Goal: Communication & Community: Answer question/provide support

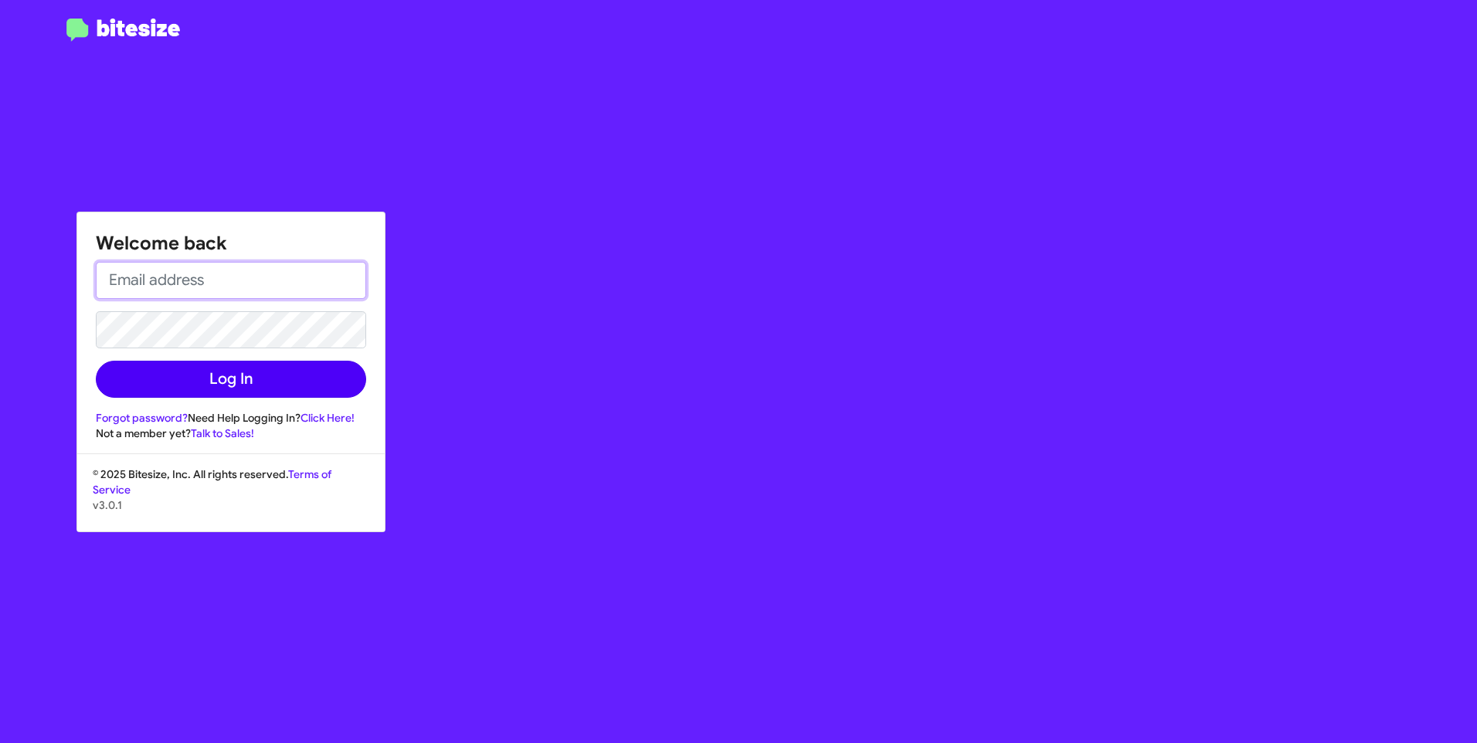
type input "[PERSON_NAME][EMAIL_ADDRESS][PERSON_NAME][PERSON_NAME][DOMAIN_NAME]"
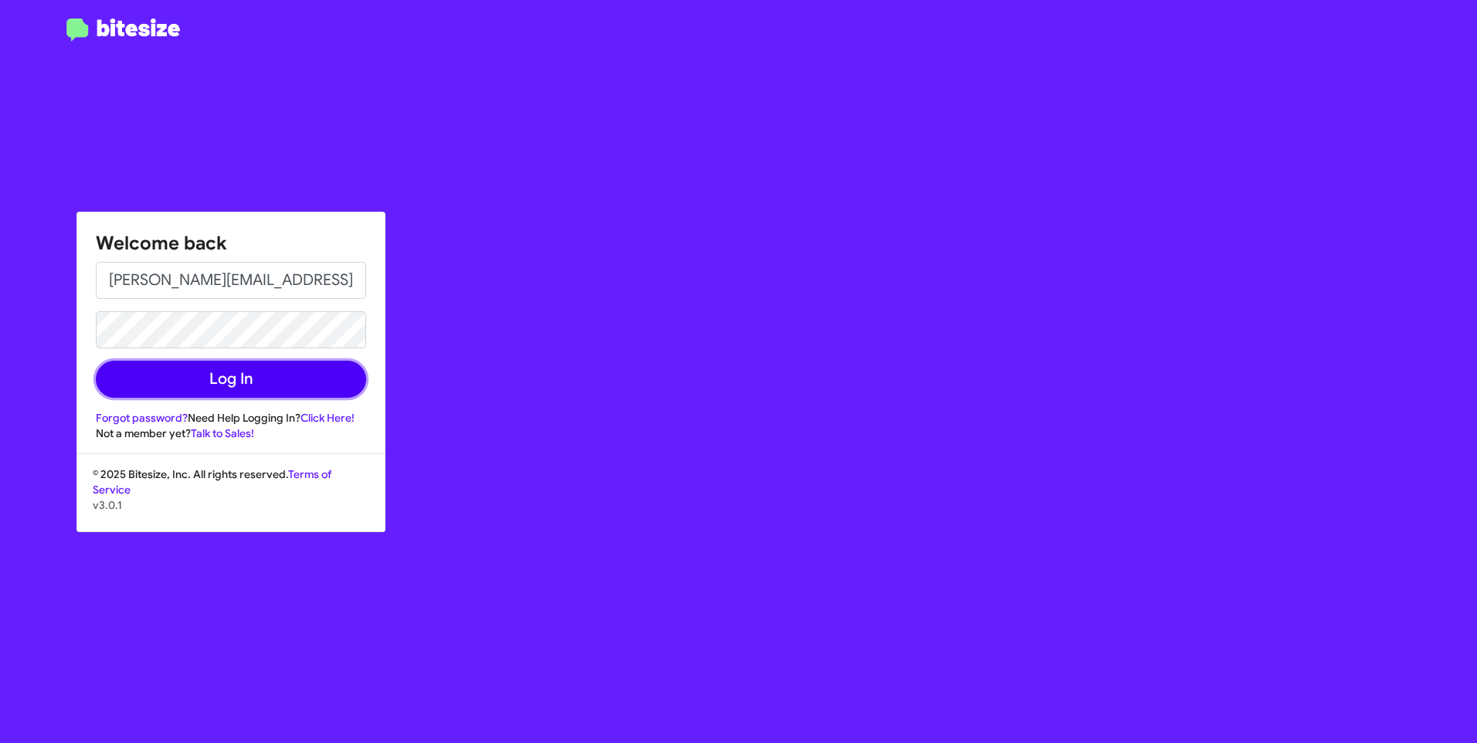
click at [267, 381] on button "Log In" at bounding box center [231, 379] width 270 height 37
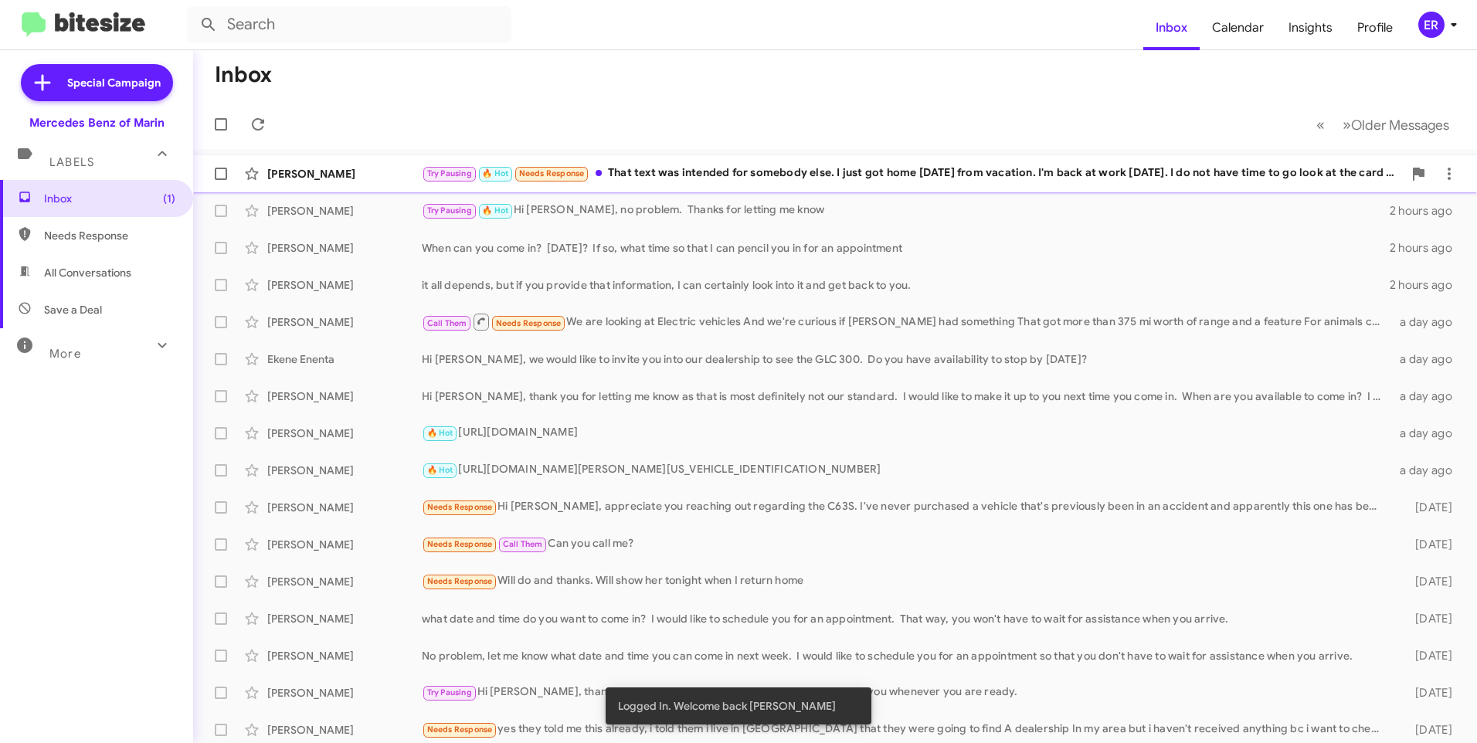
click at [749, 175] on div "Try Pausing 🔥 Hot Needs Response That text was intended for somebody else. I ju…" at bounding box center [912, 174] width 981 height 18
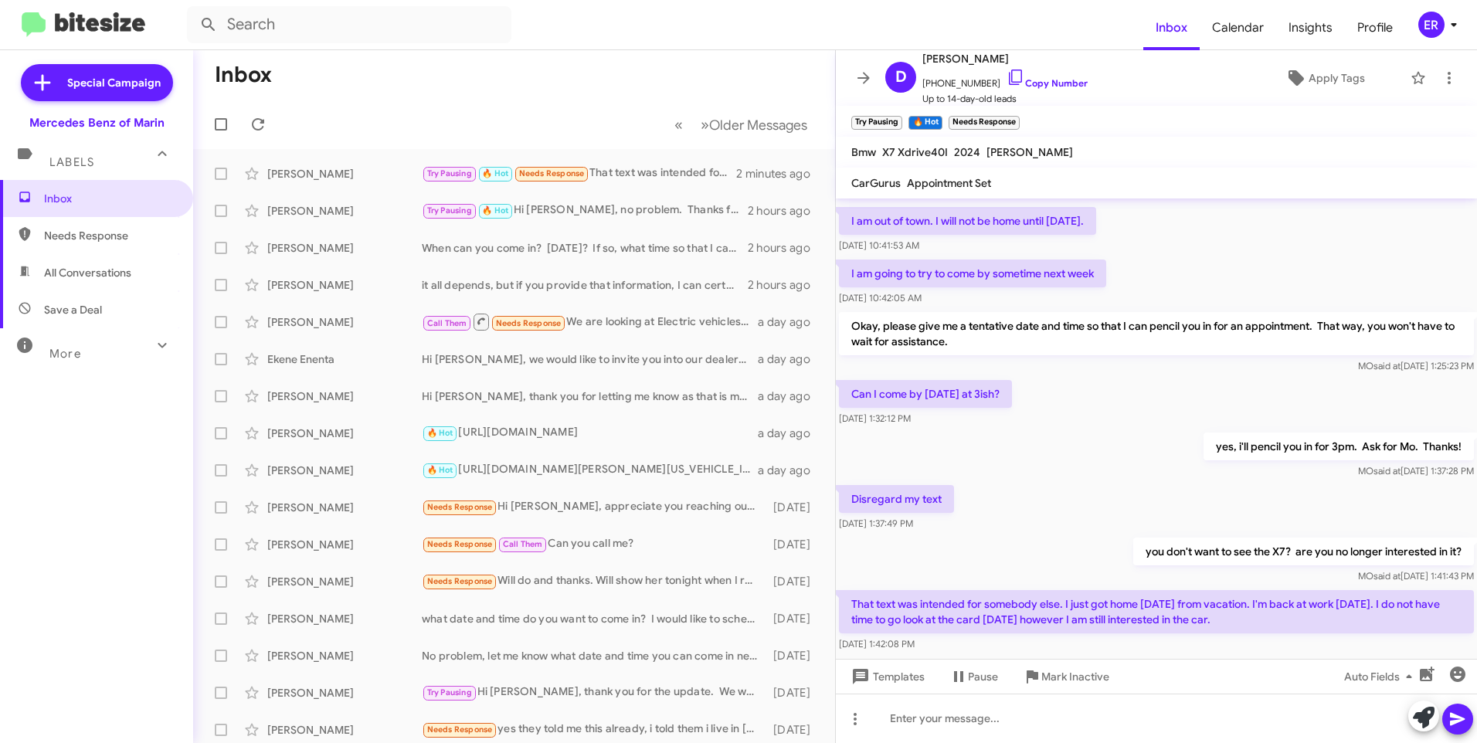
scroll to position [93, 0]
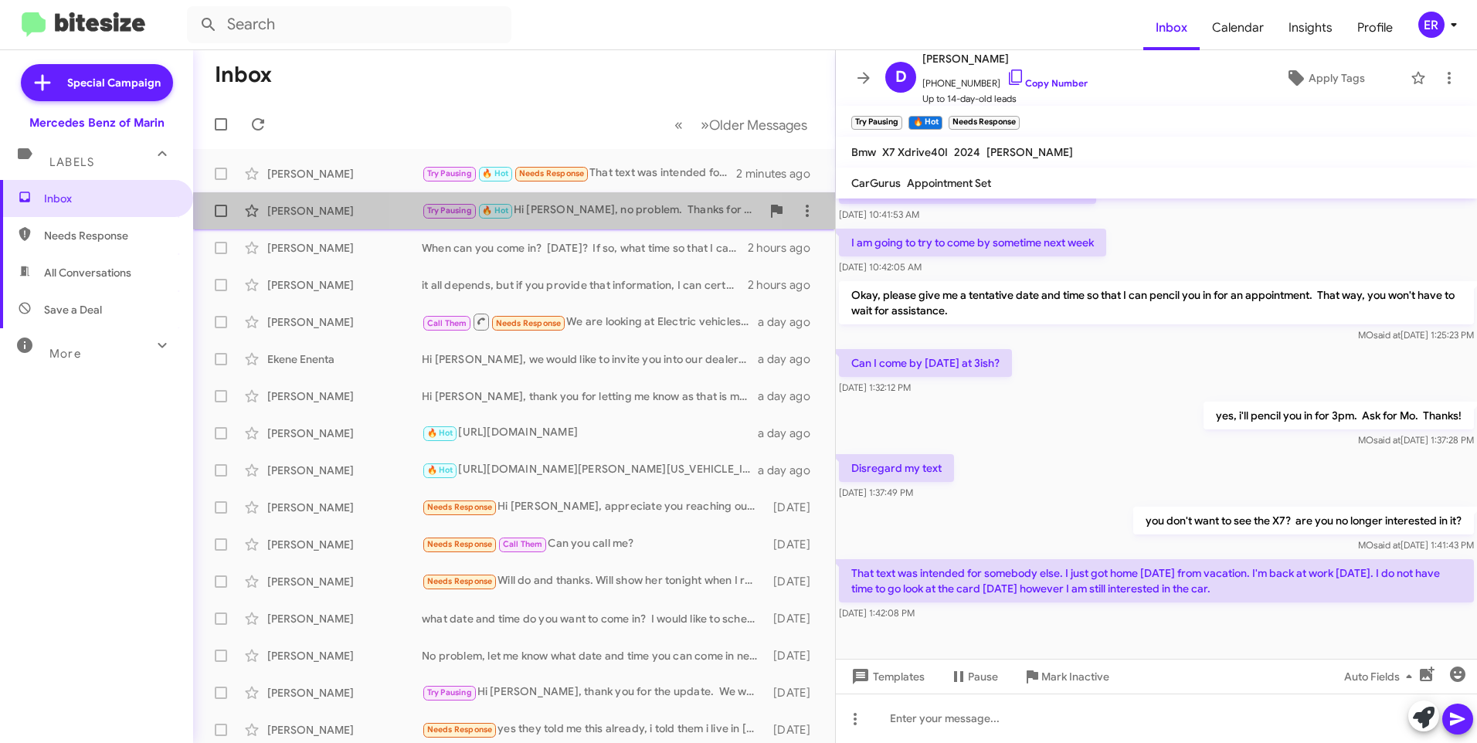
click at [570, 217] on div "Try Pausing 🔥 Hot Hi Carmel, no problem. Thanks for letting me know" at bounding box center [591, 211] width 339 height 18
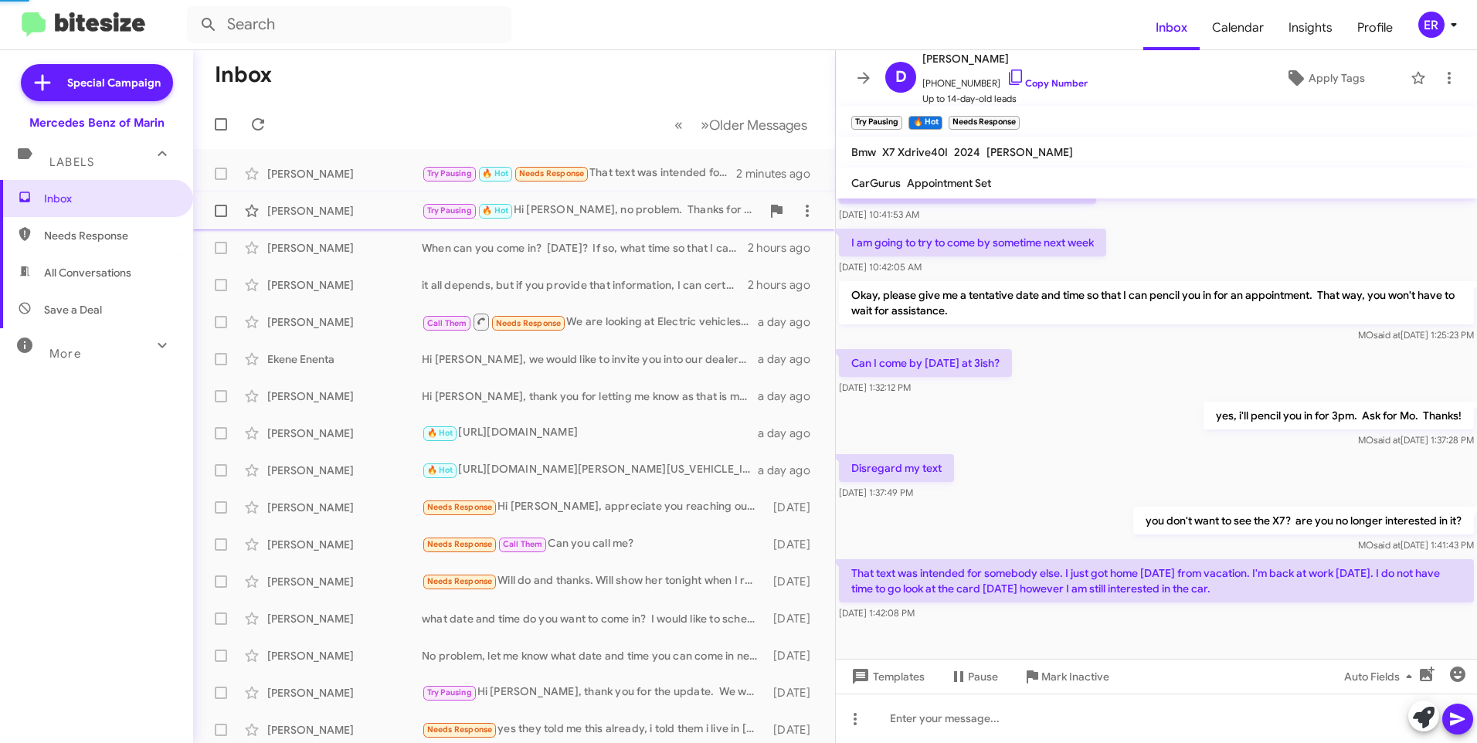
scroll to position [12, 0]
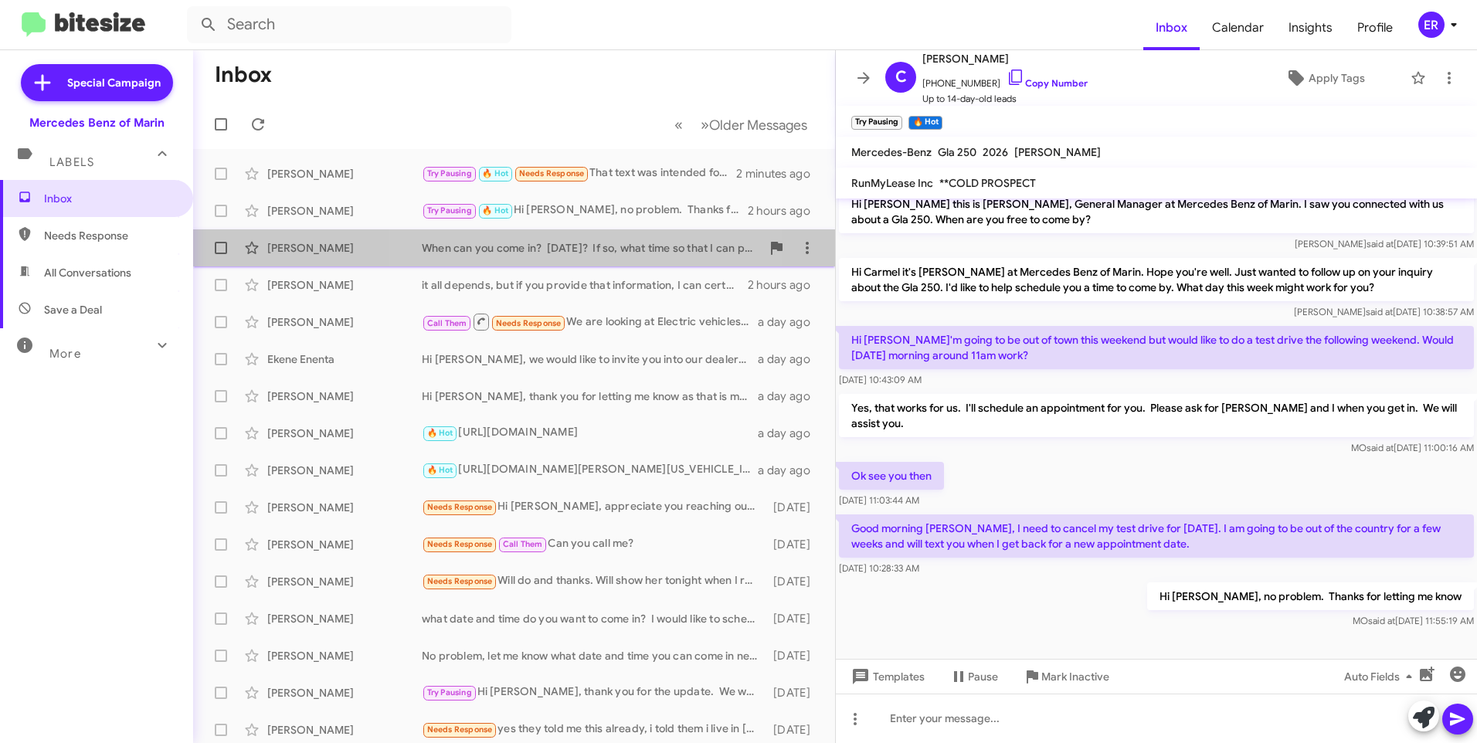
click at [566, 242] on div "When can you come in? [DATE]? If so, what time so that I can pencil you in for …" at bounding box center [591, 247] width 339 height 15
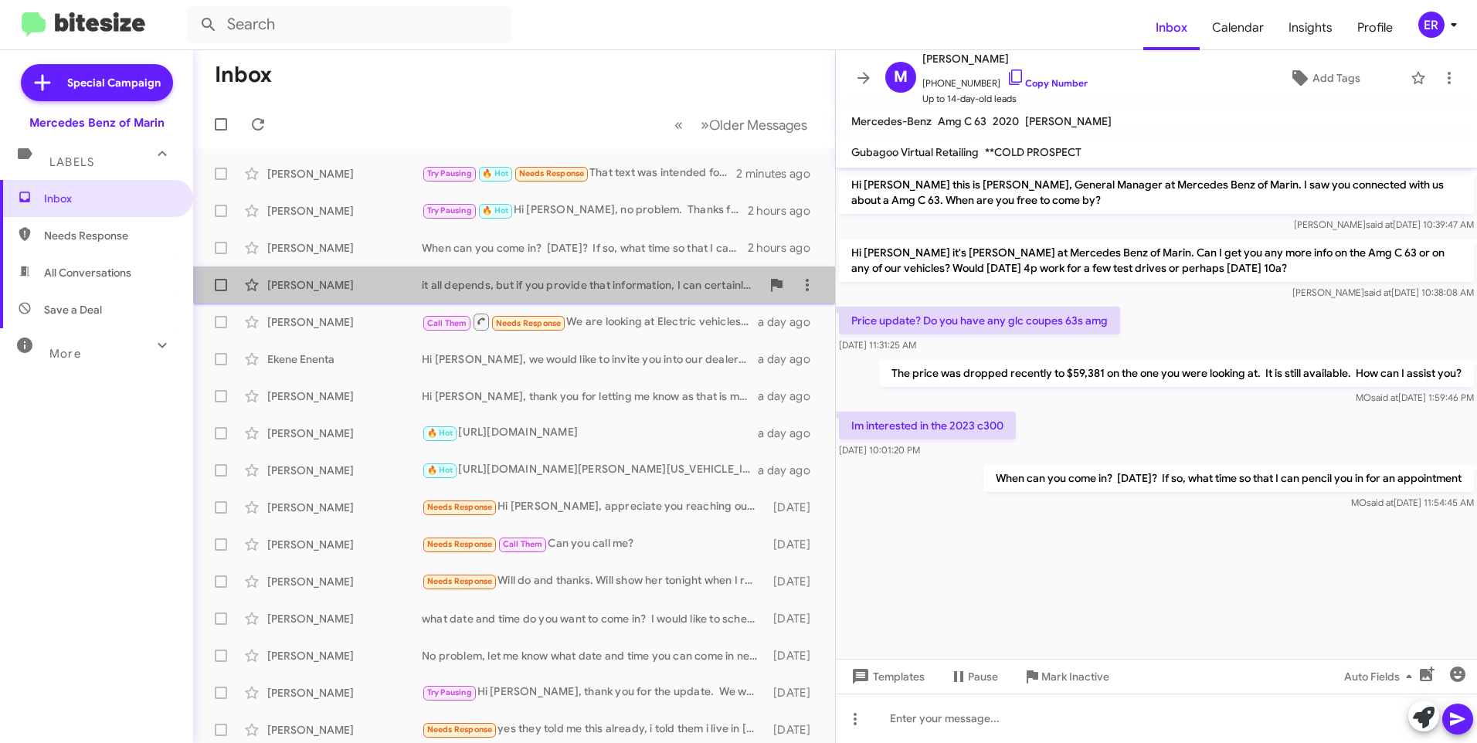
click at [563, 282] on div "it all depends, but if you provide that information, I can certainly look into …" at bounding box center [591, 284] width 339 height 15
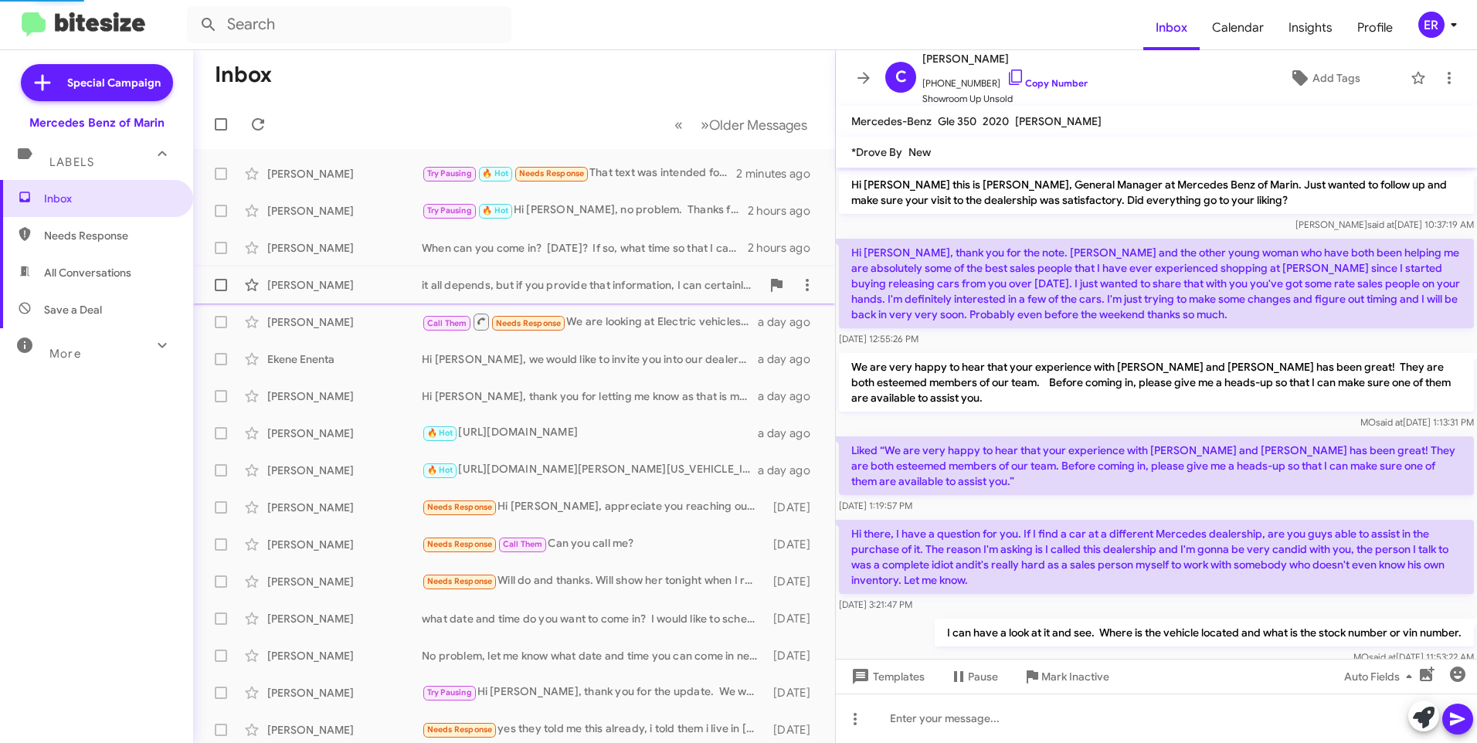
scroll to position [89, 0]
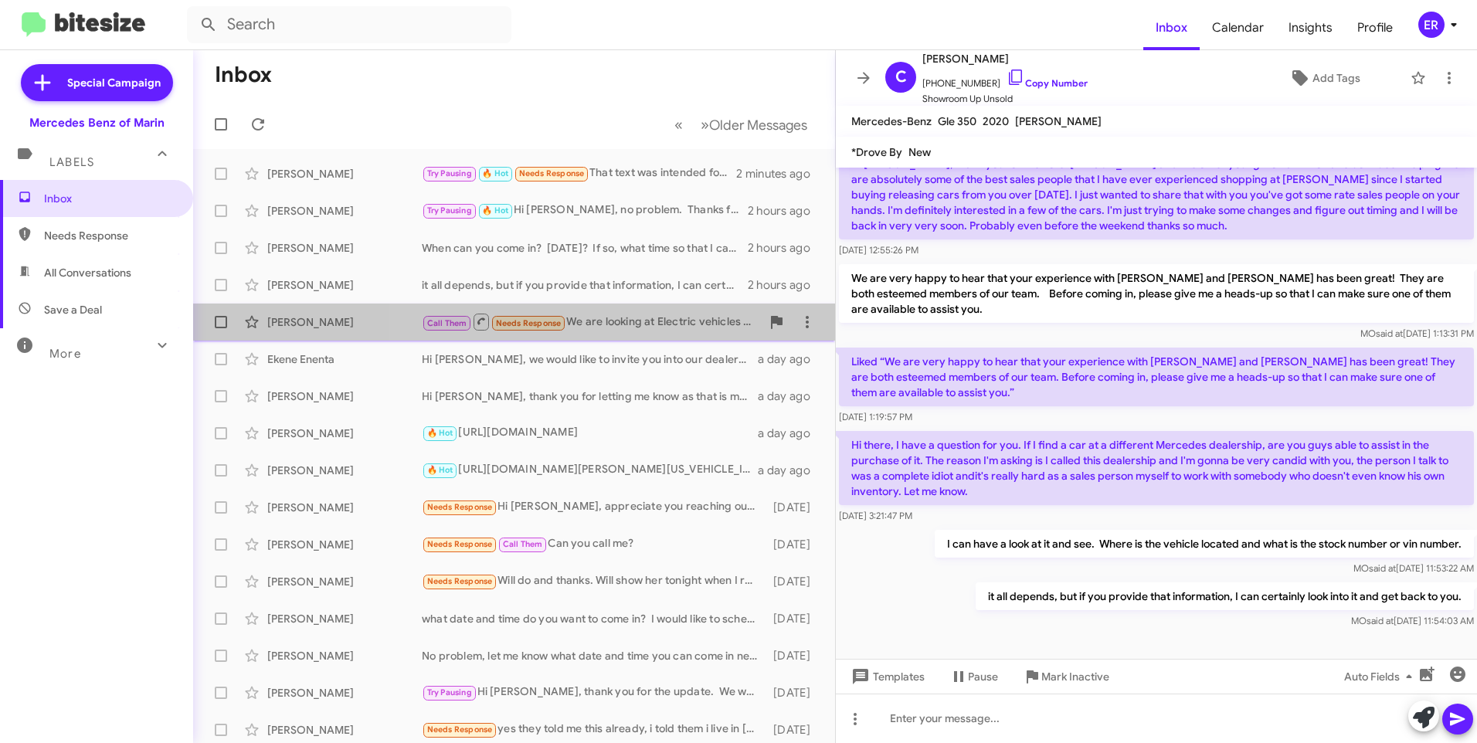
click at [631, 318] on div "Call Them Needs Response We are looking at Electric vehicles And we're curious …" at bounding box center [591, 321] width 339 height 19
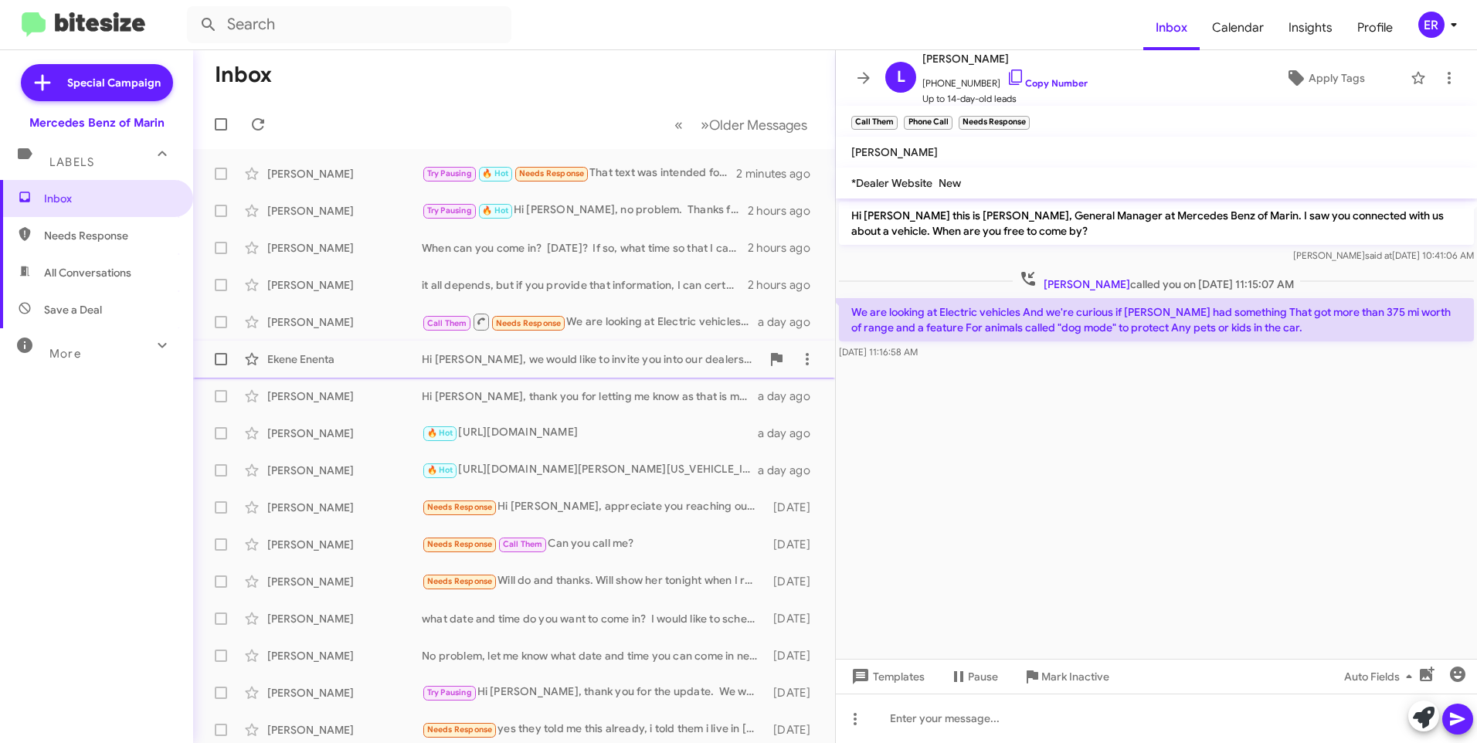
click at [601, 352] on div "Hi [PERSON_NAME], we would like to invite you into our dealership to see the GL…" at bounding box center [591, 359] width 339 height 15
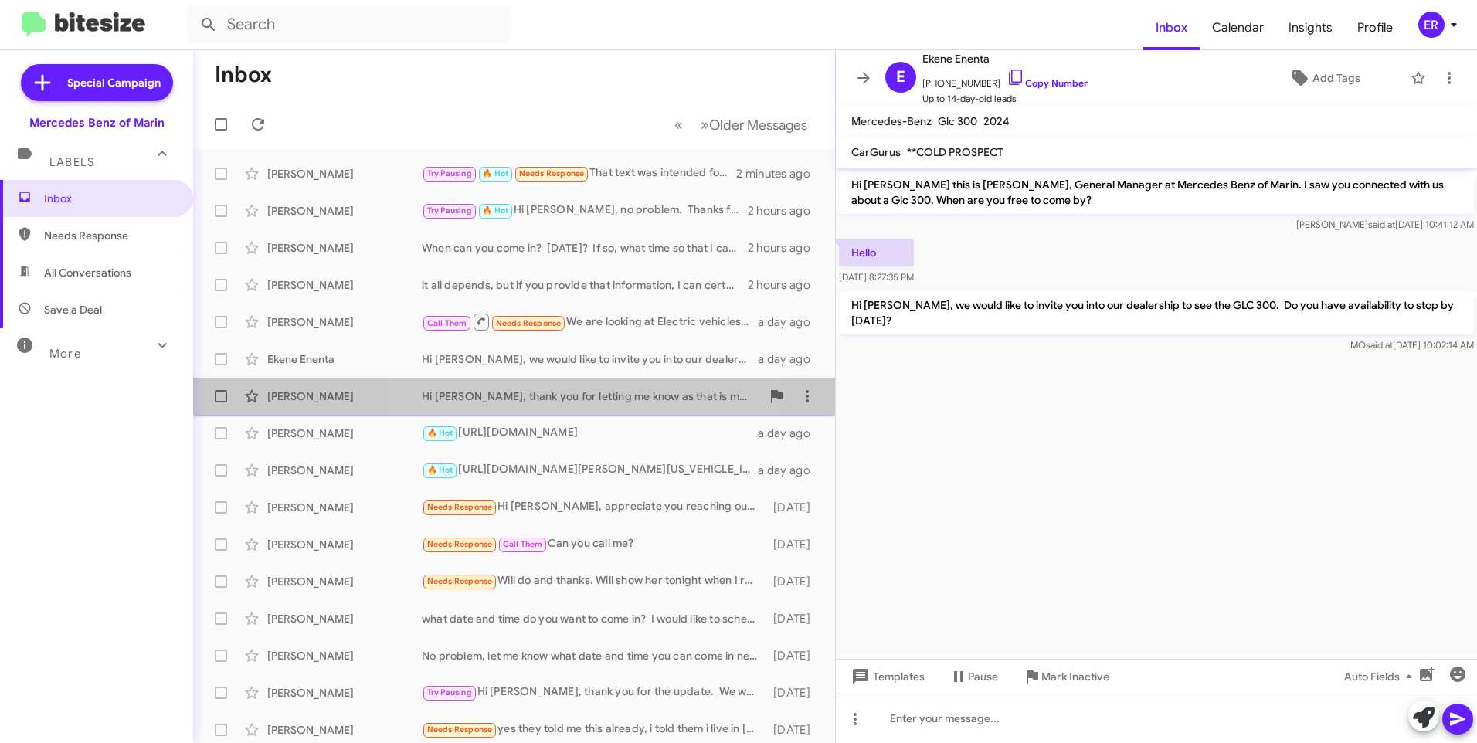
click at [582, 400] on div "Hi [PERSON_NAME], thank you for letting me know as that is most definitely not …" at bounding box center [591, 396] width 339 height 15
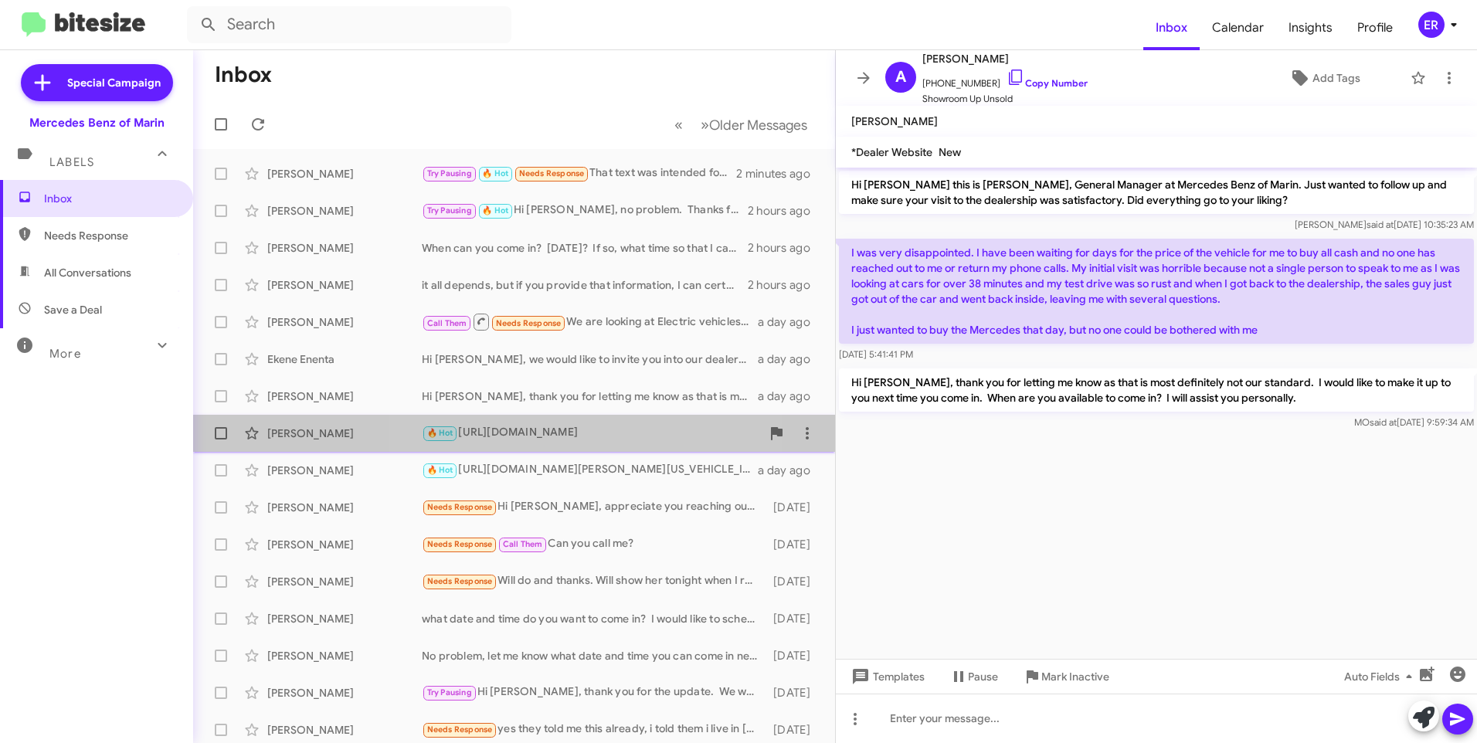
click at [562, 430] on div "🔥 Hot [URL][DOMAIN_NAME]" at bounding box center [591, 433] width 339 height 18
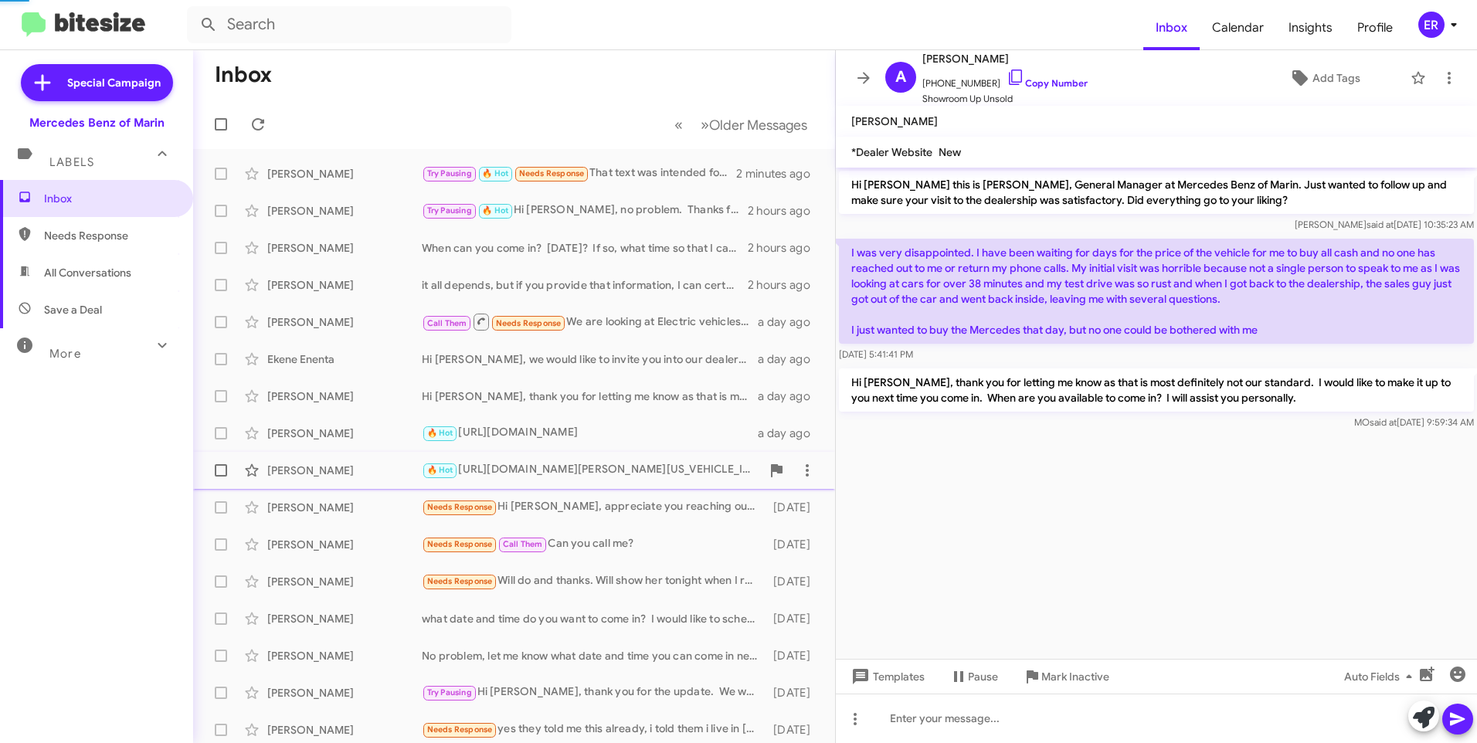
scroll to position [150, 0]
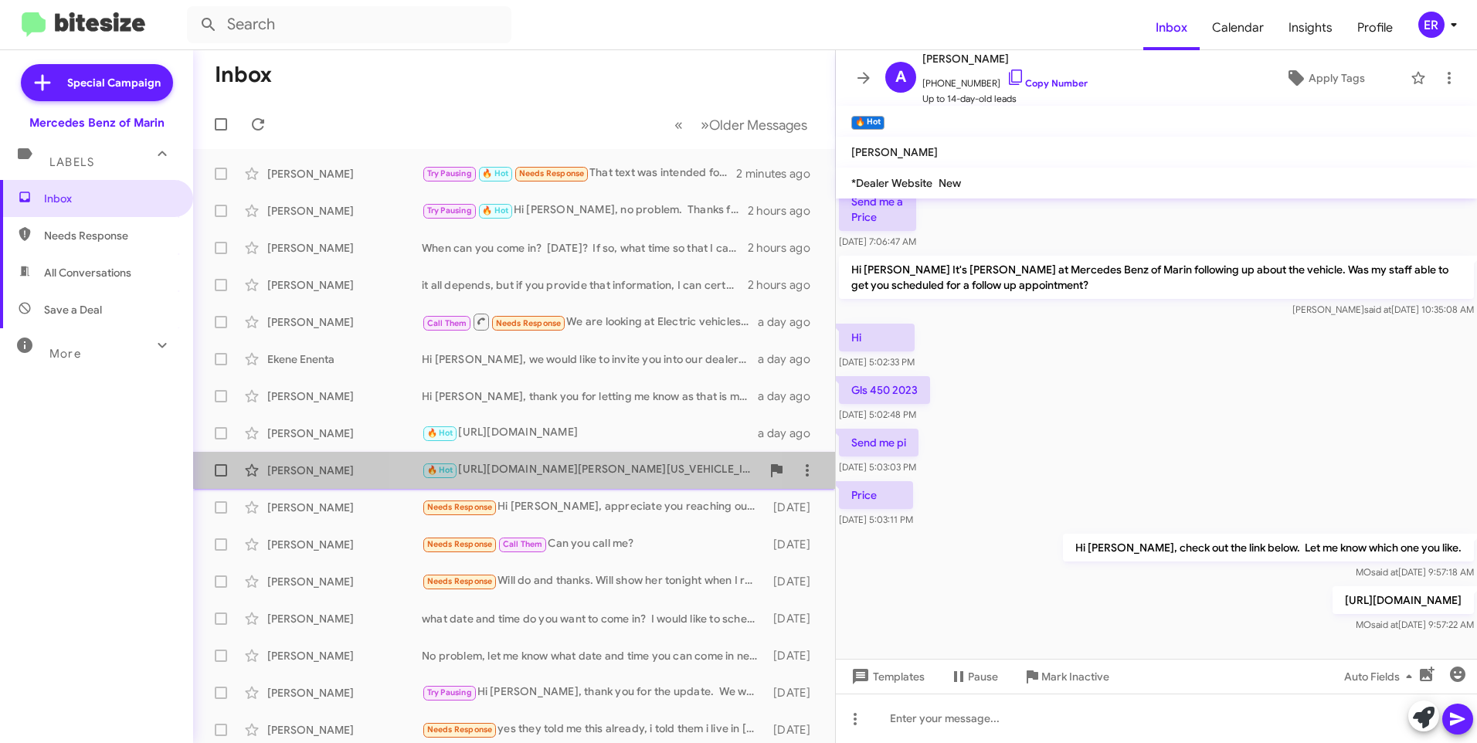
click at [540, 468] on div "🔥 Hot [URL][DOMAIN_NAME][PERSON_NAME][US_VEHICLE_IDENTIFICATION_NUMBER]" at bounding box center [591, 470] width 339 height 18
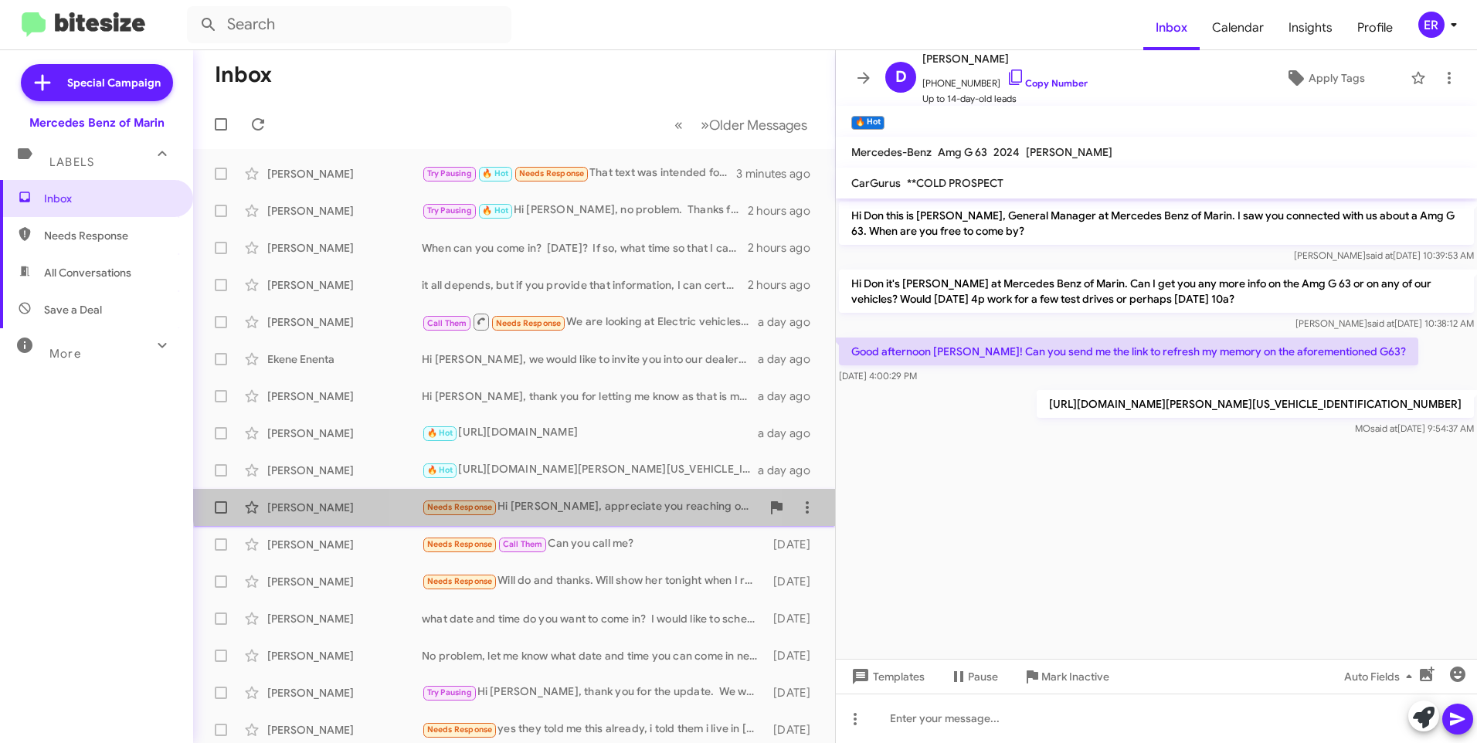
click at [586, 497] on div "[PERSON_NAME] Needs Response Hi [PERSON_NAME], appreciate you reaching out rega…" at bounding box center [514, 507] width 617 height 31
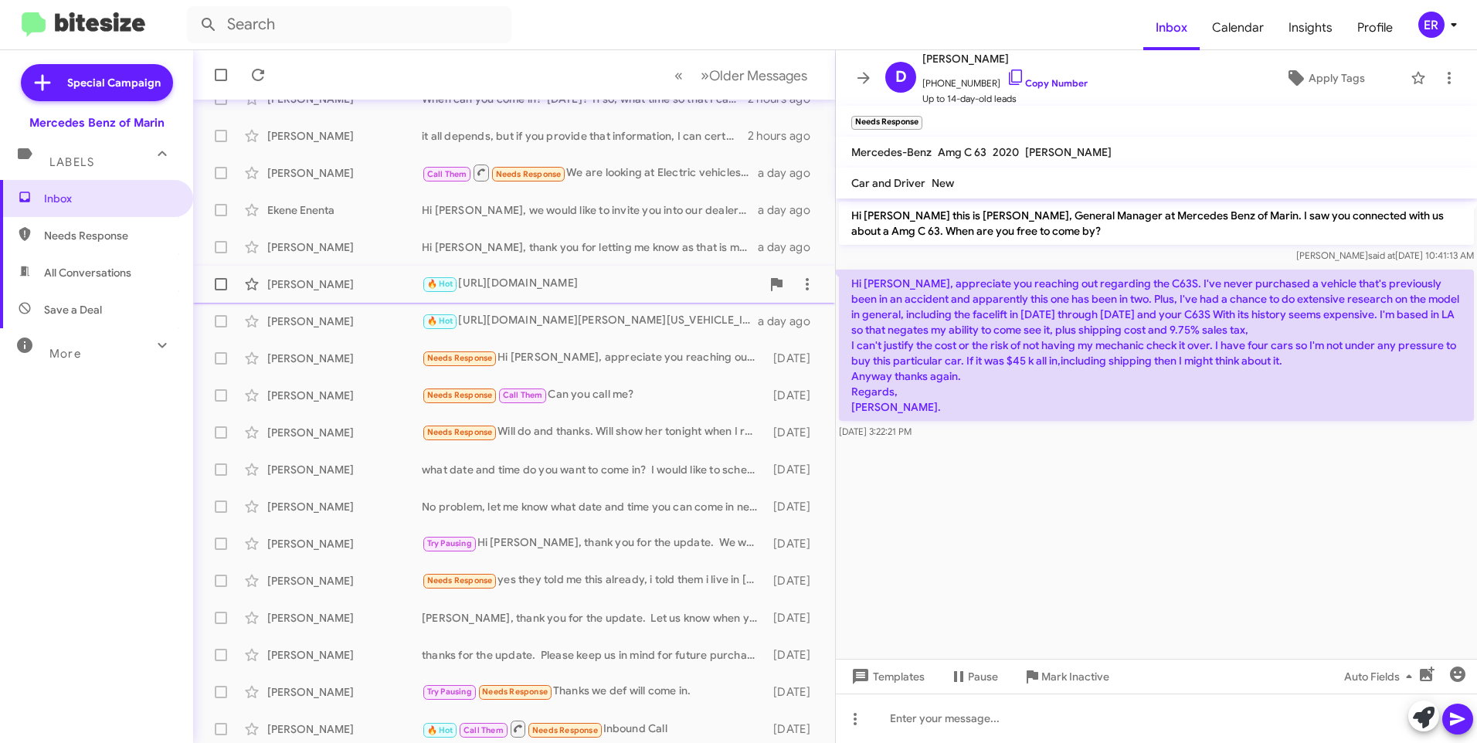
scroll to position [154, 0]
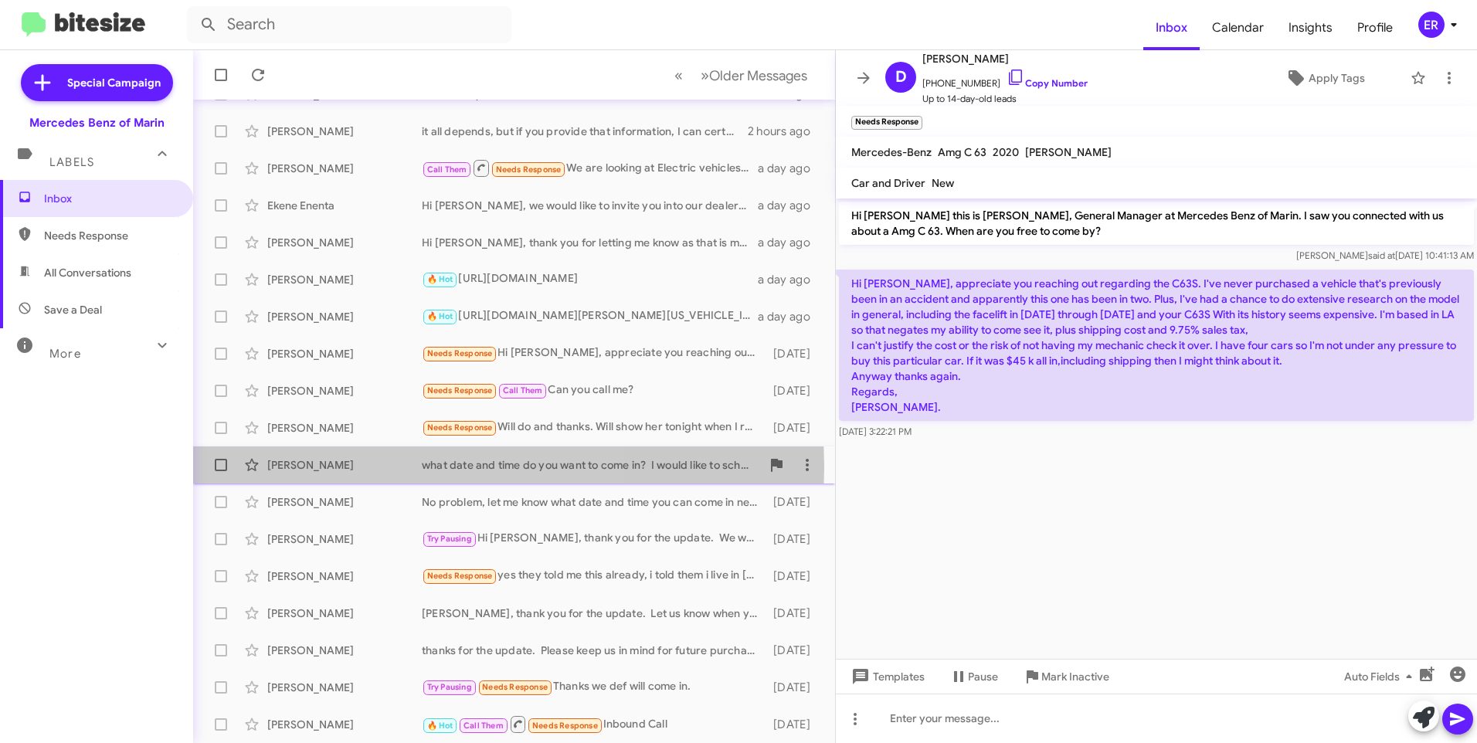
click at [331, 467] on div "[PERSON_NAME]" at bounding box center [344, 464] width 155 height 15
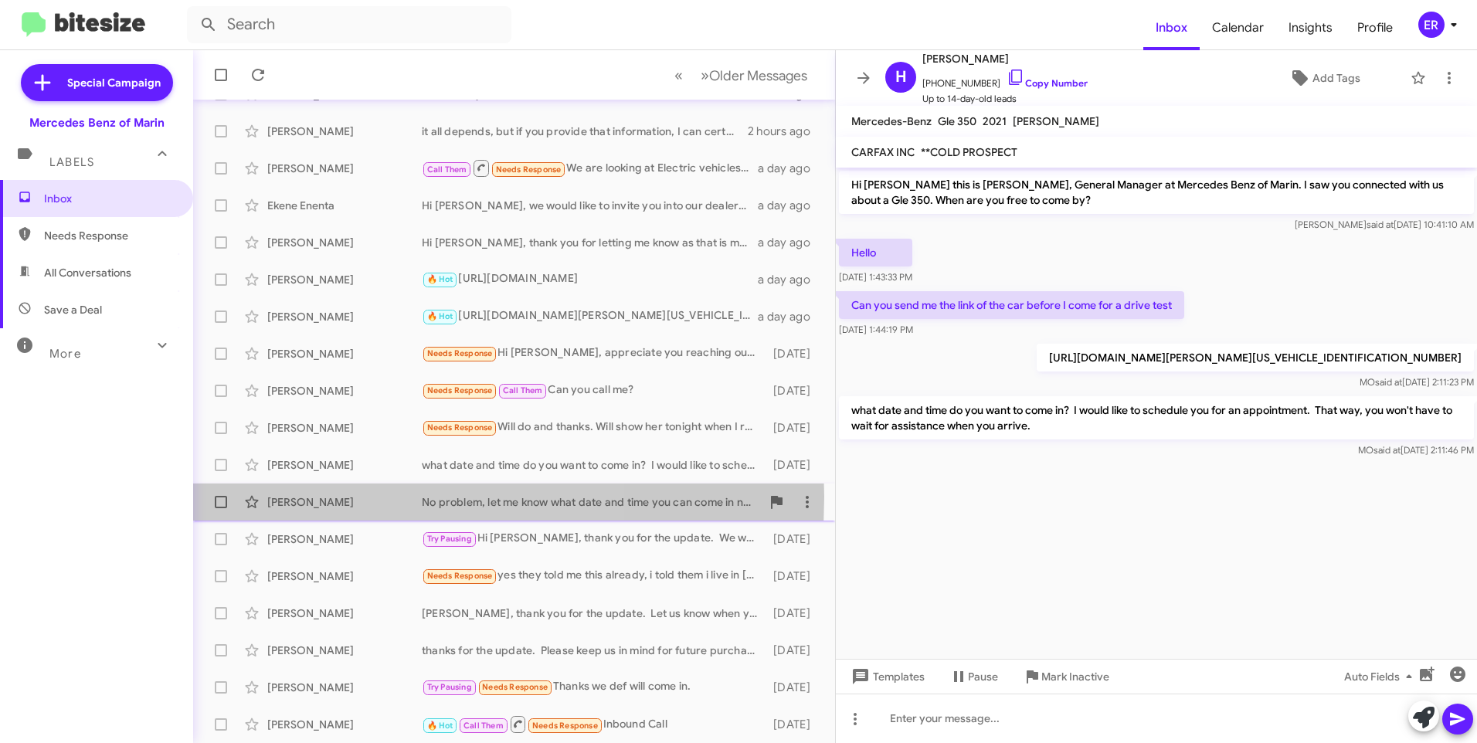
click at [331, 497] on div "[PERSON_NAME]" at bounding box center [344, 501] width 155 height 15
